Goal: Use online tool/utility: Use online tool/utility

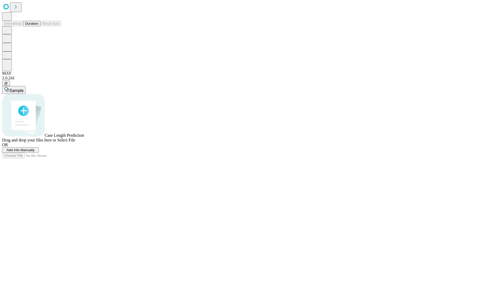
click at [38, 26] on button "Duration" at bounding box center [31, 24] width 17 height 6
click at [75, 142] on span "Select File" at bounding box center [66, 140] width 18 height 4
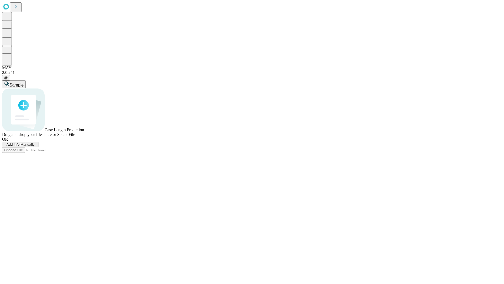
click at [75, 137] on span "Select File" at bounding box center [66, 134] width 18 height 4
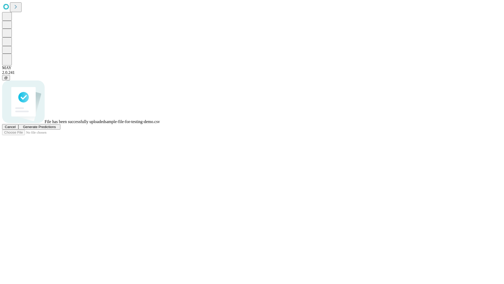
click at [56, 129] on span "Generate Predictions" at bounding box center [39, 127] width 33 height 4
